Goal: Complete application form

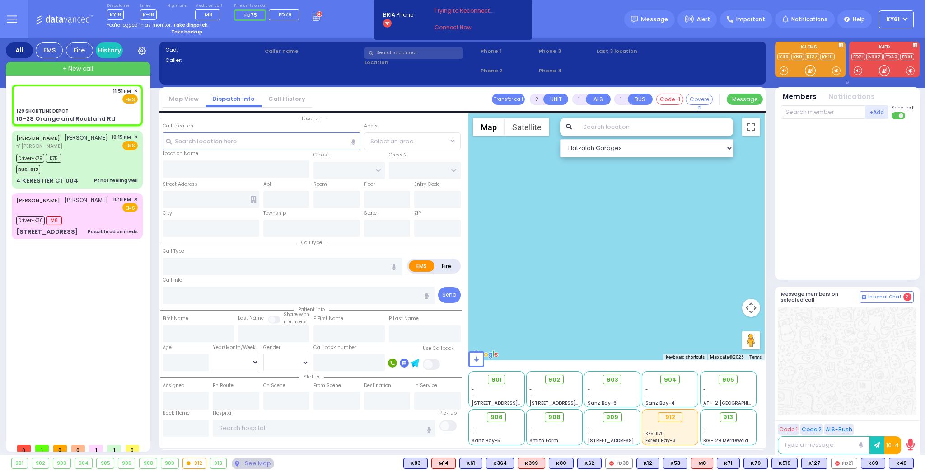
select select
radio input "true"
select select
type input "23:51"
select select "Hatzalah Garages"
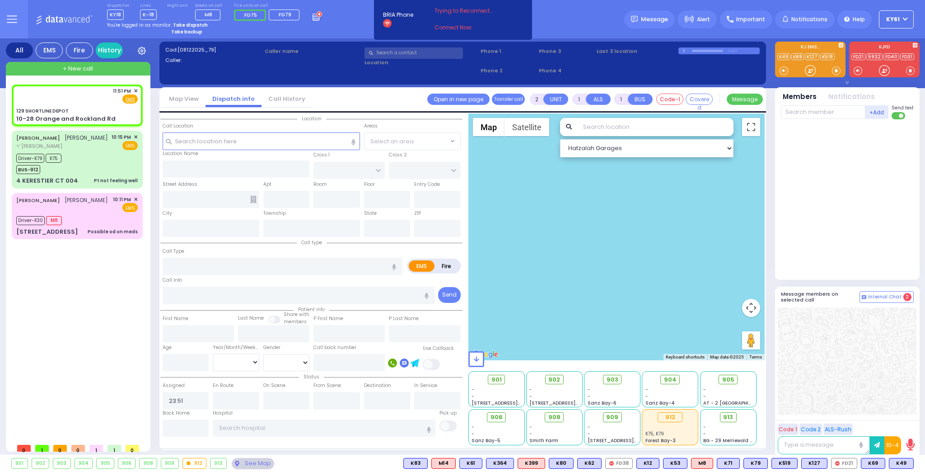
type input "129 SHORTLINE DEPOT"
type input "10-28 Orange and Rockland Rd"
type input "Monroe"
type input "[US_STATE]"
type input "10950"
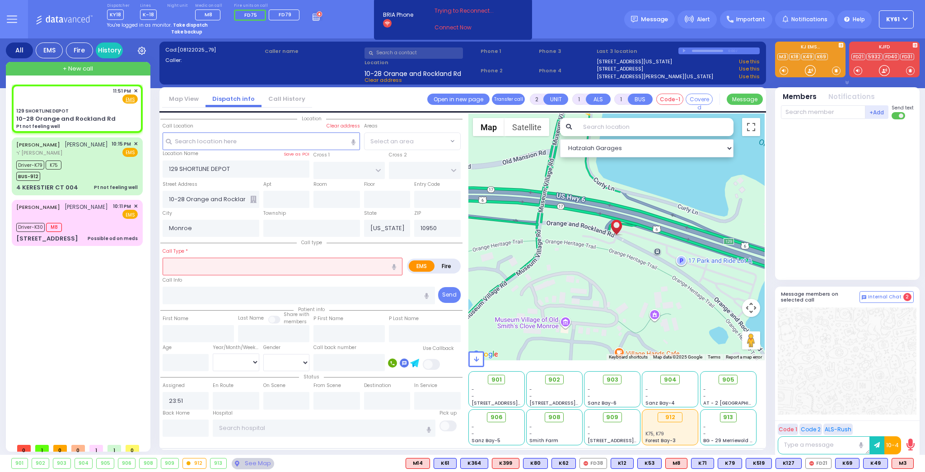
type input "1"
type input "0"
select select
type input "Pt not feeling well"
radio input "true"
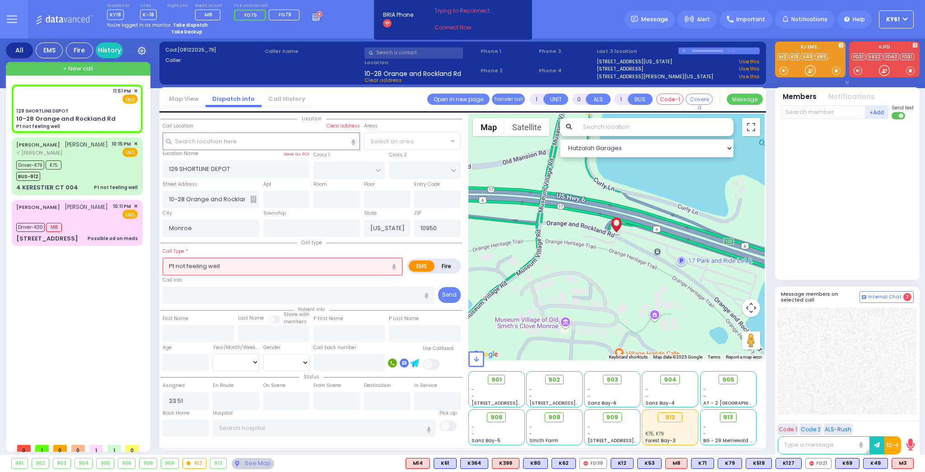
select select
select select "Hatzalah Garages"
select select
radio input "true"
select select
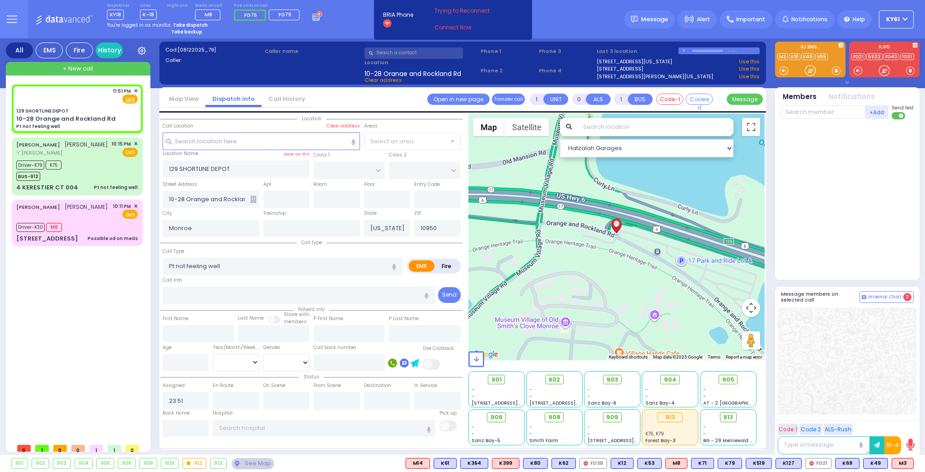
select select "Hatzalah Garages"
select select
radio input "true"
select select
type input "[US_STATE] Presbyterian [PERSON_NAME][GEOGRAPHIC_DATA]"
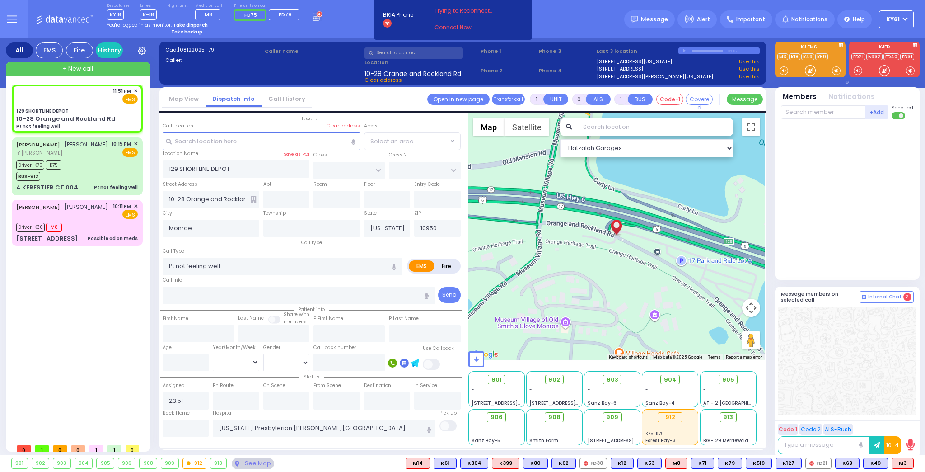
select select "Hatzalah Garages"
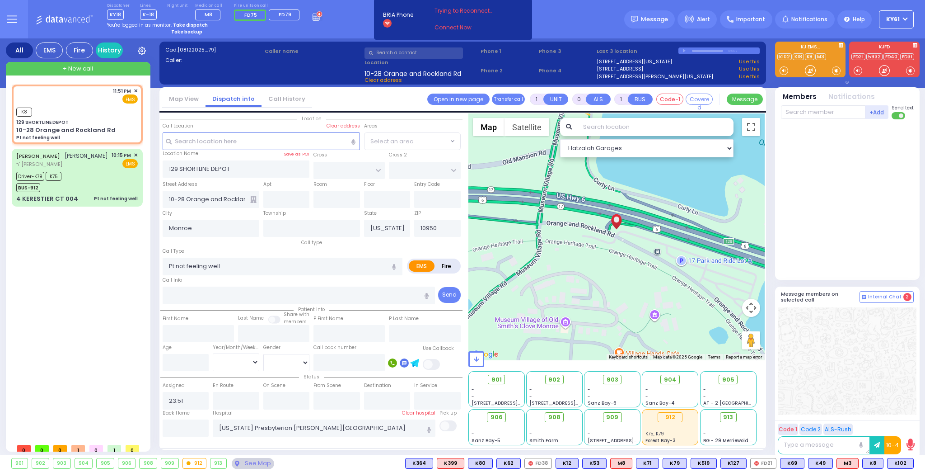
select select
radio input "true"
select select
type input "23:54"
select select "Hatzalah Garages"
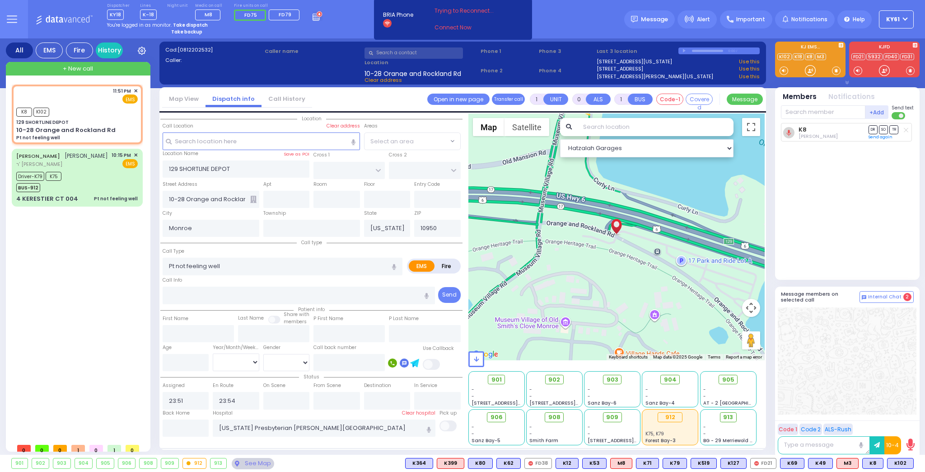
select select
radio input "true"
select select
select select "Hatzalah Garages"
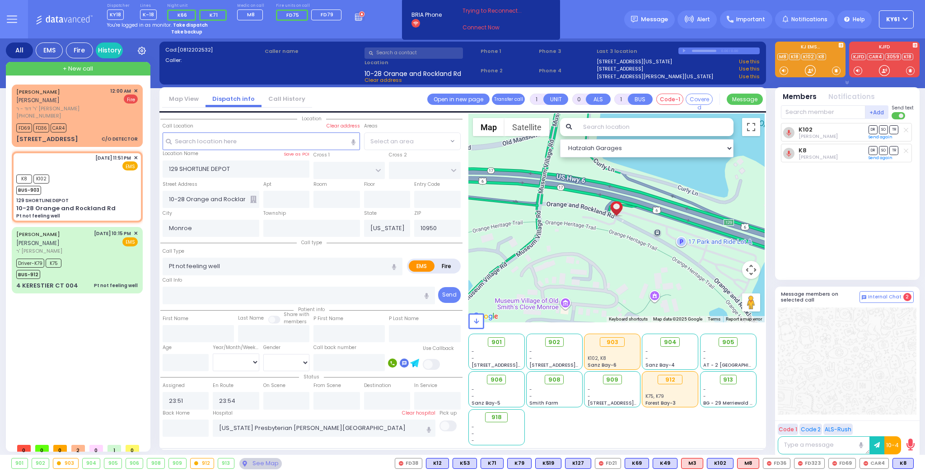
select select
radio input "true"
select select
select select "Hatzalah Garages"
